Goal: Task Accomplishment & Management: Manage account settings

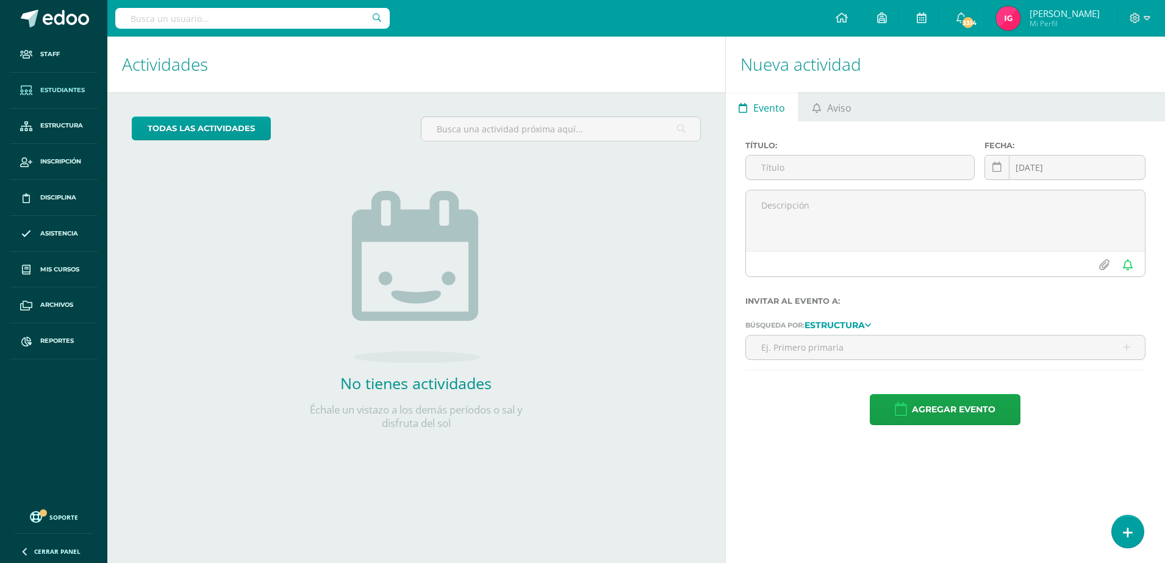
click at [66, 84] on link "Estudiantes" at bounding box center [54, 91] width 88 height 36
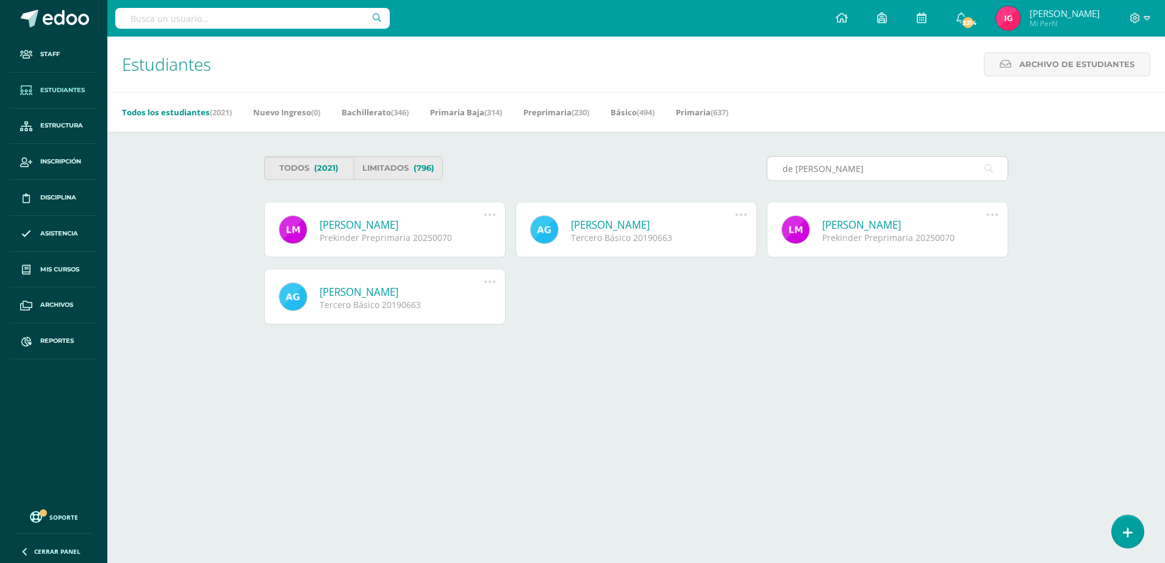
click at [787, 168] on input "de [PERSON_NAME]" at bounding box center [887, 169] width 240 height 24
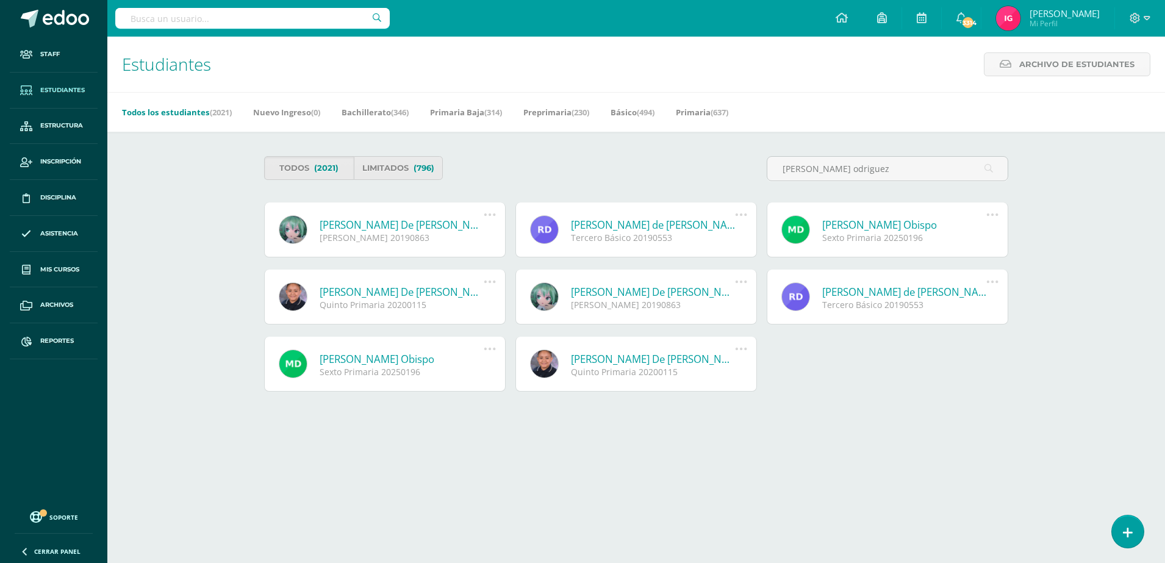
type input "[PERSON_NAME] odriguez"
click at [374, 241] on div "[PERSON_NAME] 20190863" at bounding box center [402, 238] width 164 height 12
click at [374, 230] on link "Valeria Estefanía De León Rodriguez" at bounding box center [402, 225] width 164 height 14
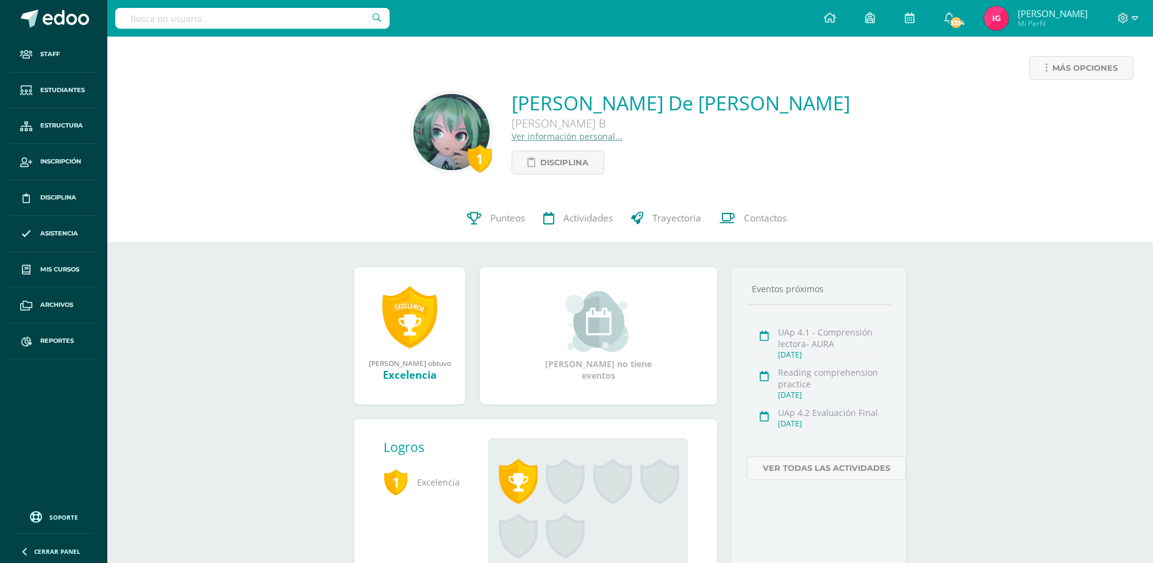
click at [566, 138] on link "Ver información personal..." at bounding box center [567, 136] width 111 height 12
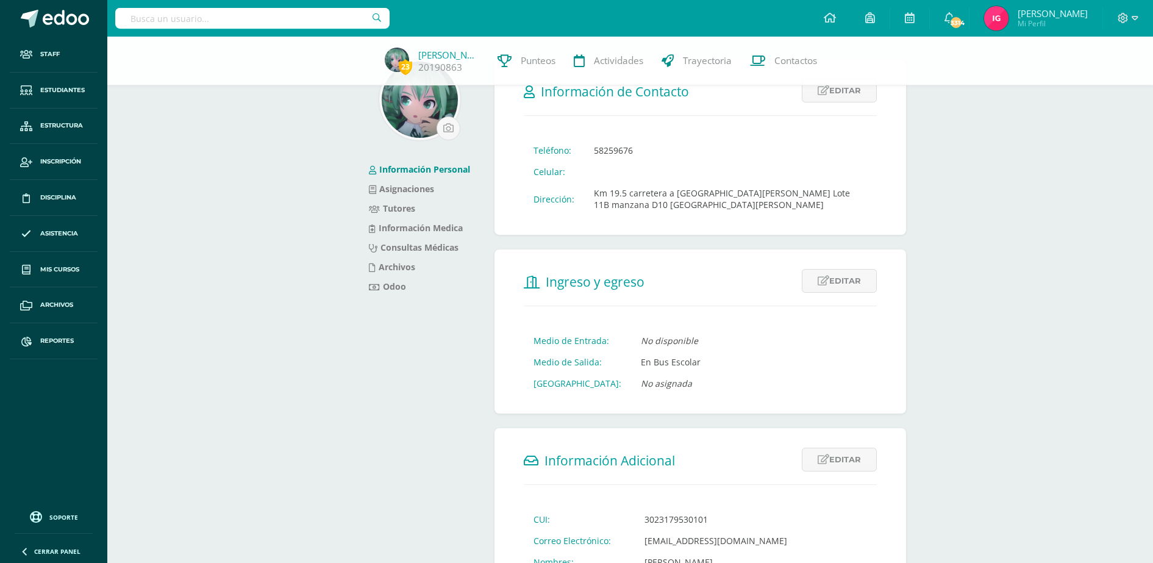
scroll to position [229, 0]
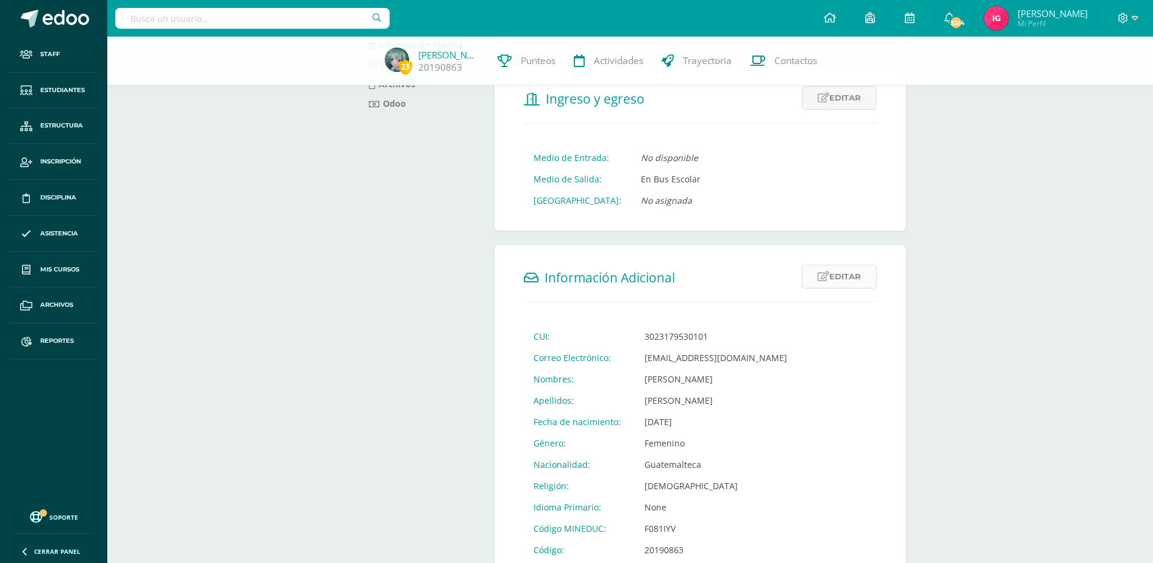
click at [845, 273] on link "Editar" at bounding box center [839, 277] width 75 height 24
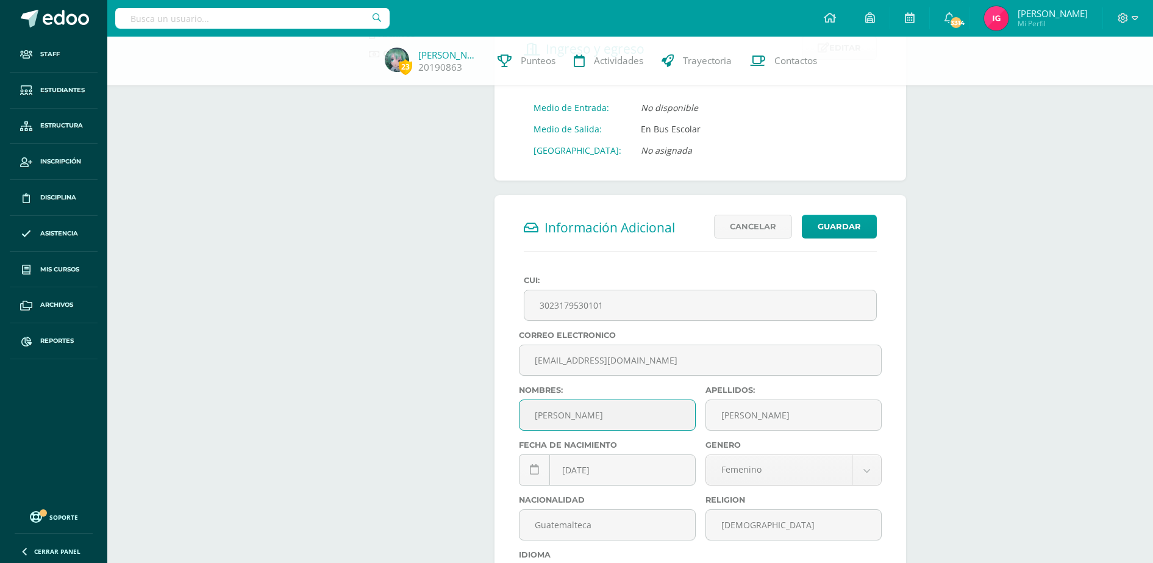
scroll to position [381, 0]
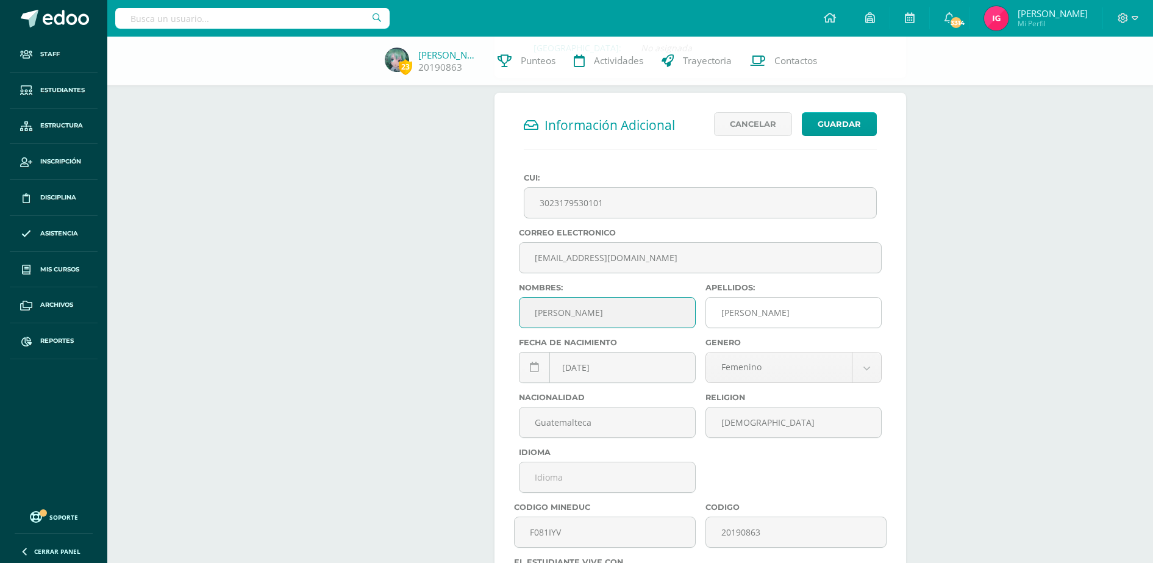
click at [727, 315] on input "[PERSON_NAME]" at bounding box center [793, 313] width 175 height 30
type input "de [PERSON_NAME]"
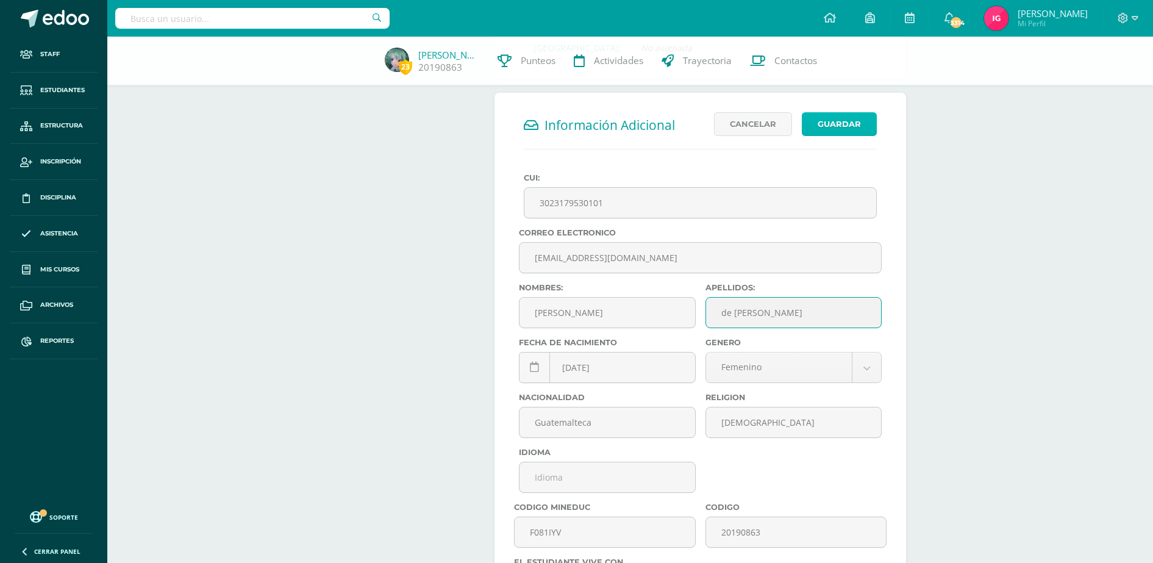
click at [849, 125] on button "Guardar" at bounding box center [839, 124] width 75 height 24
